Goal: Task Accomplishment & Management: Complete application form

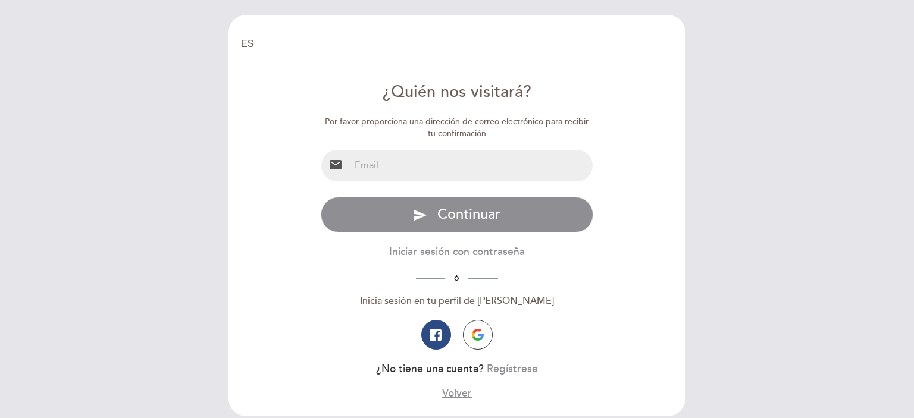
select select "es"
click at [409, 169] on input "email" at bounding box center [471, 166] width 243 height 32
type input "[EMAIL_ADDRESS][DOMAIN_NAME]"
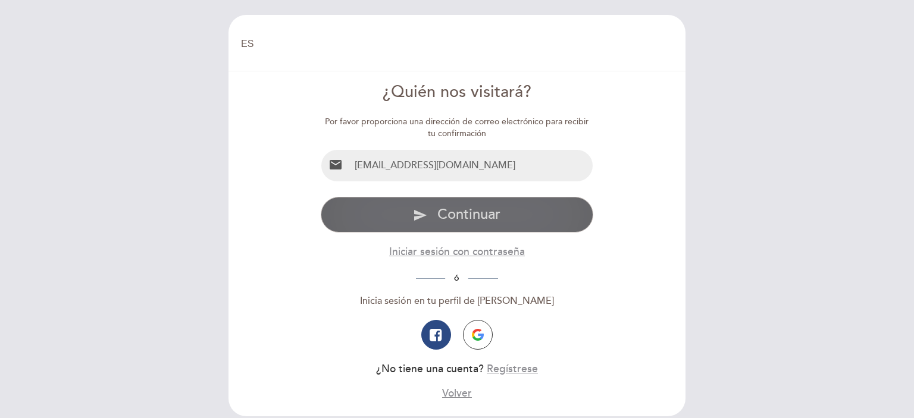
click at [431, 214] on button "send Continuar" at bounding box center [457, 215] width 273 height 36
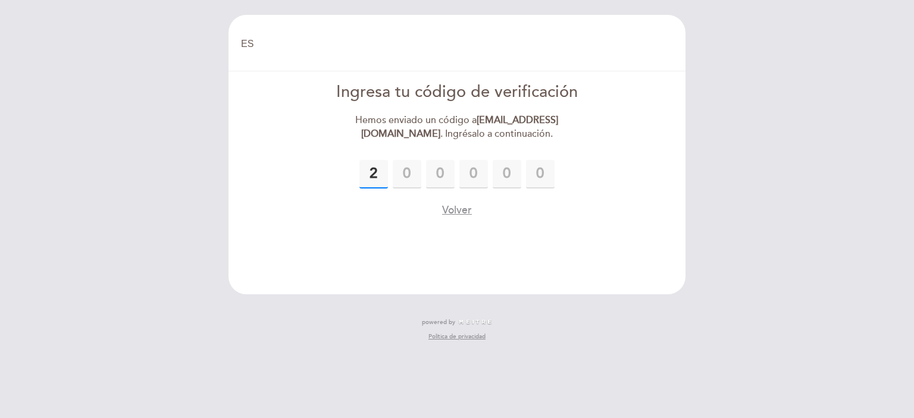
type input "2"
type input "0"
type input "4"
type input "8"
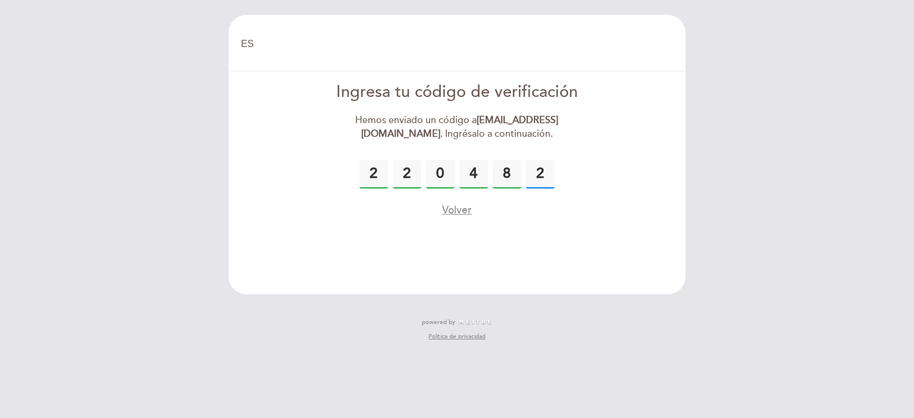
type input "2"
